Goal: Register for event/course

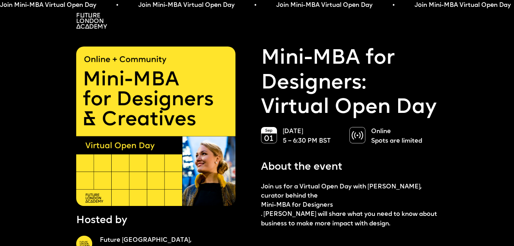
drag, startPoint x: 6, startPoint y: 1305, endPoint x: 379, endPoint y: 1305, distance: 372.8
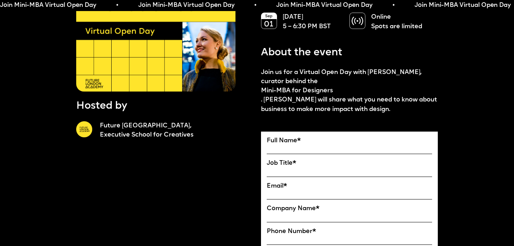
scroll to position [38, 0]
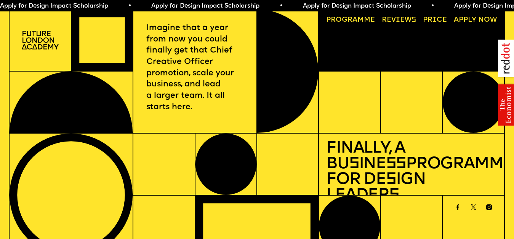
drag, startPoint x: 517, startPoint y: 18, endPoint x: 509, endPoint y: 10, distance: 11.1
click at [509, 10] on html "Apply for Design Impact Scholarship • Apply for Design Impact Scholarship • App…" at bounding box center [257, 119] width 514 height 239
